Goal: Check status

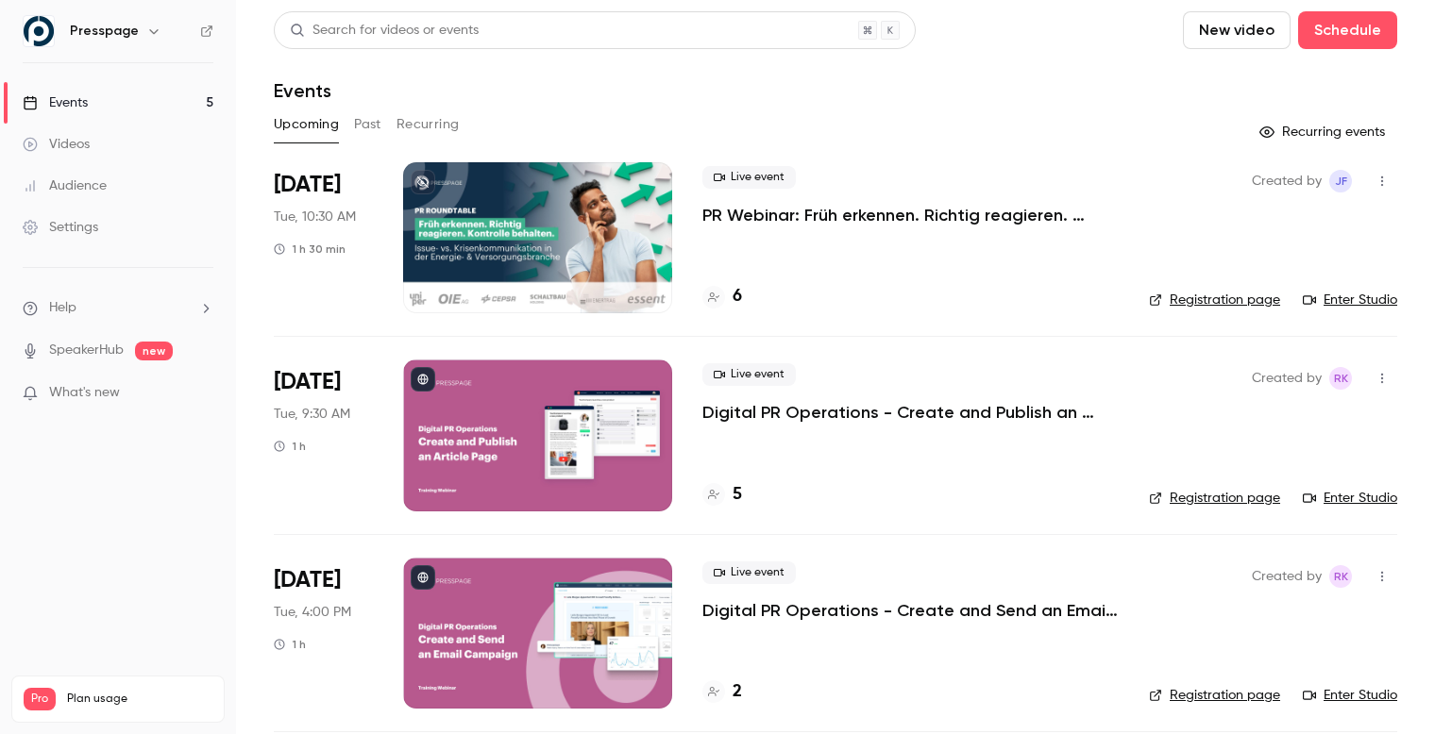
click at [740, 298] on h4 "6" at bounding box center [736, 296] width 9 height 25
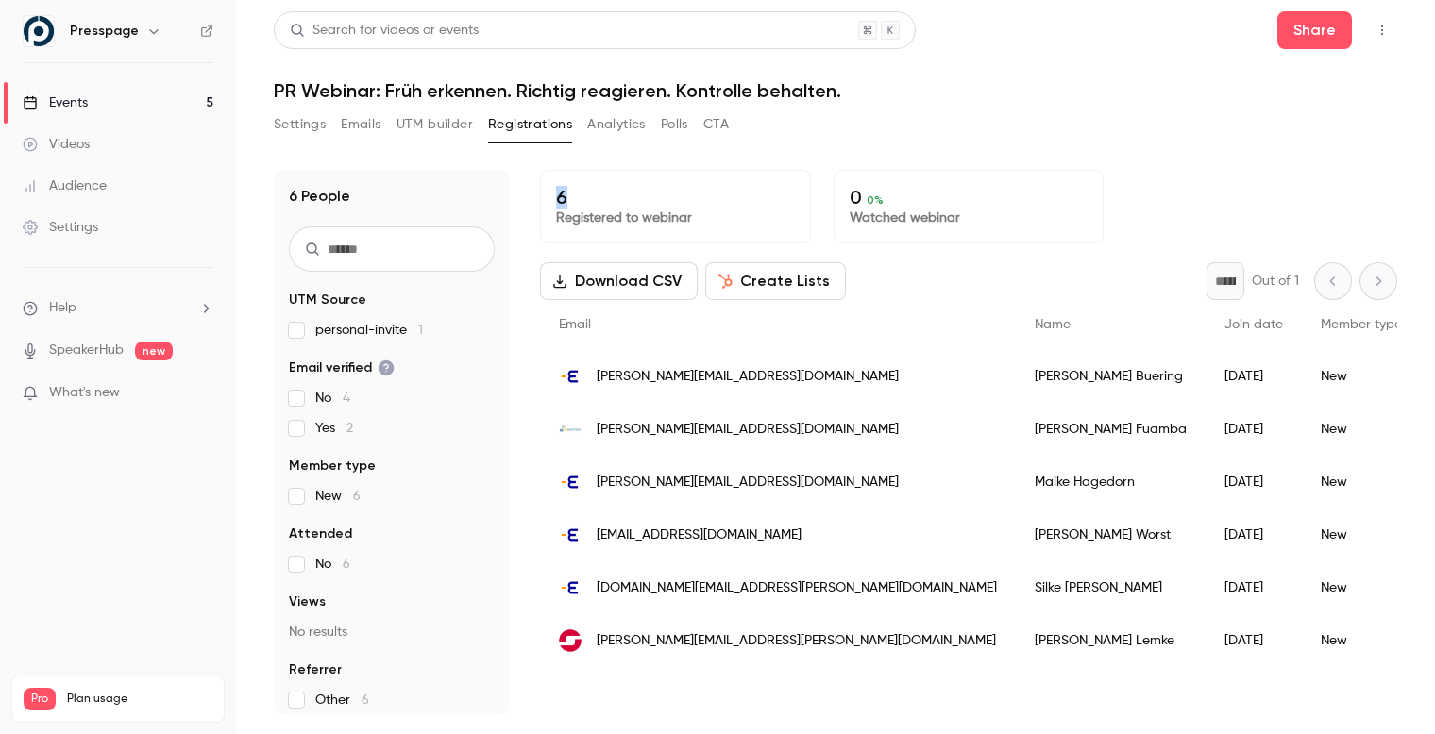
drag, startPoint x: 557, startPoint y: 196, endPoint x: 580, endPoint y: 195, distance: 22.7
click at [580, 195] on p "6" at bounding box center [675, 197] width 239 height 23
drag, startPoint x: 549, startPoint y: 182, endPoint x: 794, endPoint y: 216, distance: 246.8
click at [795, 217] on div "6 Registered to webinar" at bounding box center [675, 207] width 271 height 74
drag, startPoint x: 838, startPoint y: 183, endPoint x: 1039, endPoint y: 219, distance: 204.2
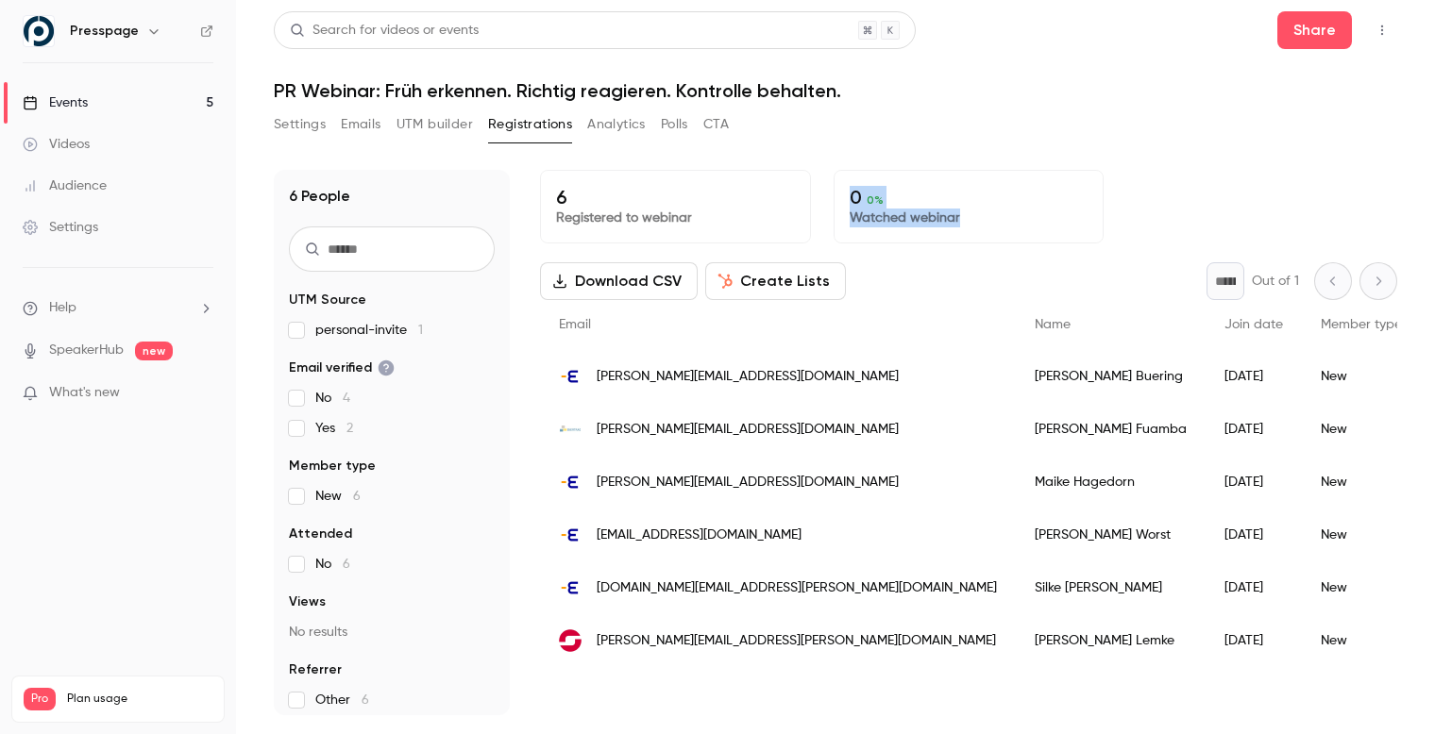
click at [1040, 220] on div "0 0 % Watched webinar" at bounding box center [968, 207] width 271 height 74
